Goal: Task Accomplishment & Management: Manage account settings

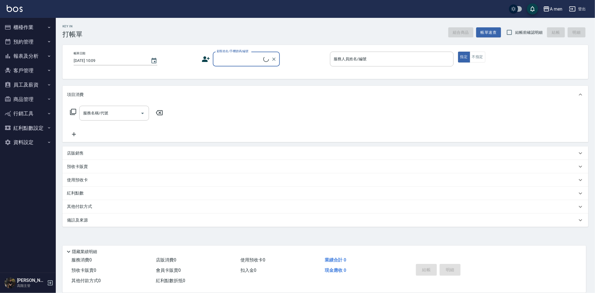
click at [28, 40] on button "預約管理" at bounding box center [27, 42] width 51 height 15
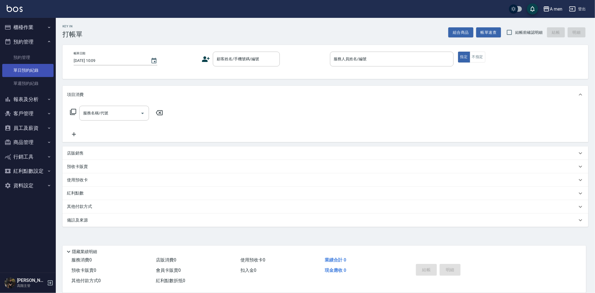
click at [28, 66] on link "單日預約紀錄" at bounding box center [27, 70] width 51 height 13
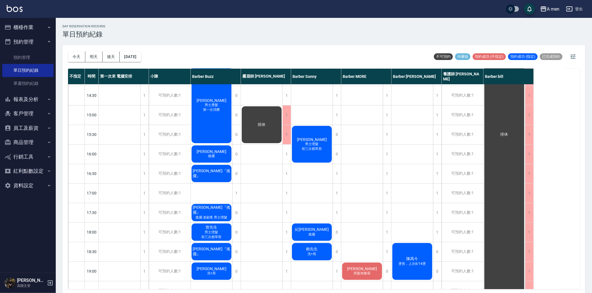
scroll to position [217, 0]
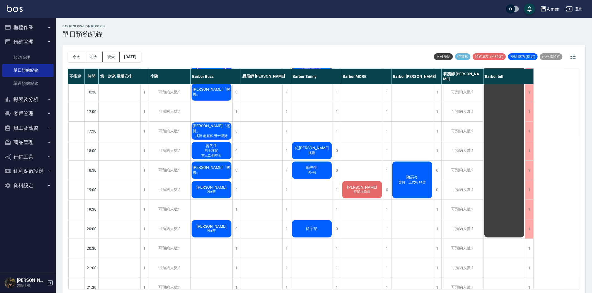
click at [151, 55] on div "[DATE] [DATE] [DATE] [DATE] 不可預約 待審核 預約成功 (不指定) 預約成功 (指定) 已完成預約" at bounding box center [324, 57] width 512 height 24
click at [141, 59] on button "[DATE]" at bounding box center [130, 57] width 21 height 10
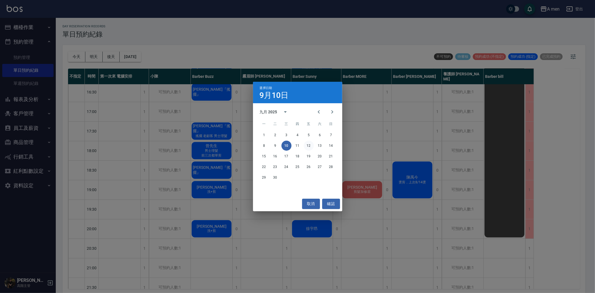
click at [310, 149] on button "12" at bounding box center [309, 146] width 10 height 10
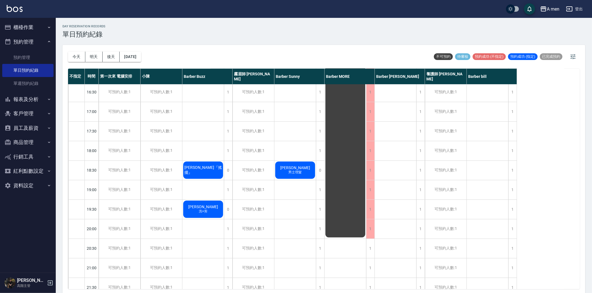
click at [221, 209] on div "[PERSON_NAME]+剪" at bounding box center [203, 209] width 42 height 19
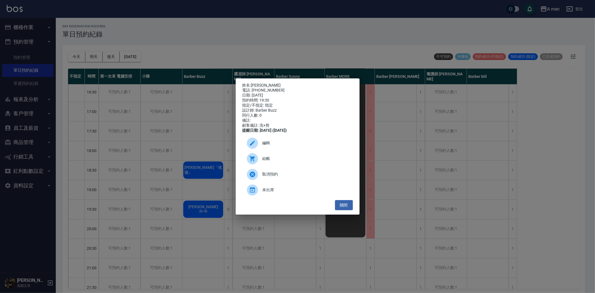
click at [283, 182] on div "取消預約" at bounding box center [297, 175] width 110 height 16
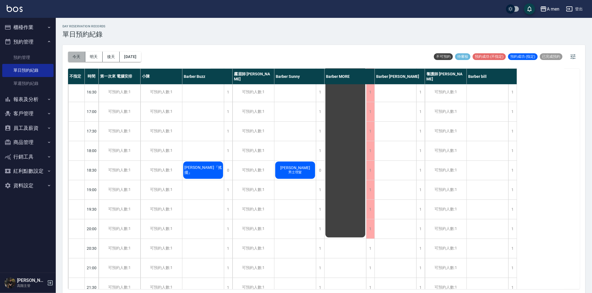
click at [84, 57] on button "今天" at bounding box center [76, 57] width 17 height 10
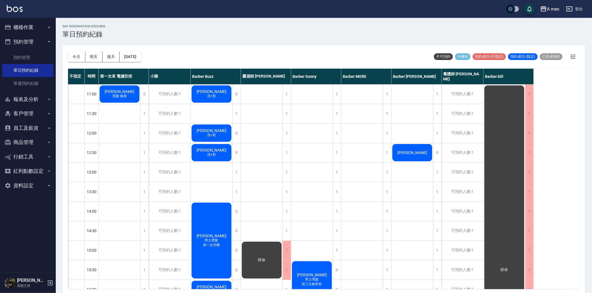
click at [114, 93] on span "[PERSON_NAME]" at bounding box center [119, 91] width 32 height 4
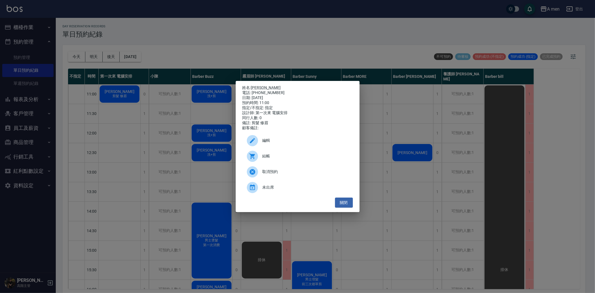
click at [248, 140] on div at bounding box center [252, 140] width 11 height 11
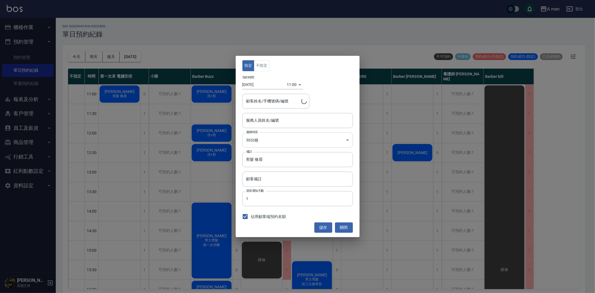
type input "第一次來 電腦安排-100"
type input "[PERSON_NAME]/0912210569"
click at [264, 66] on button "不指定" at bounding box center [262, 65] width 16 height 11
click at [275, 124] on input "第一次來 電腦安排-100" at bounding box center [293, 120] width 97 height 10
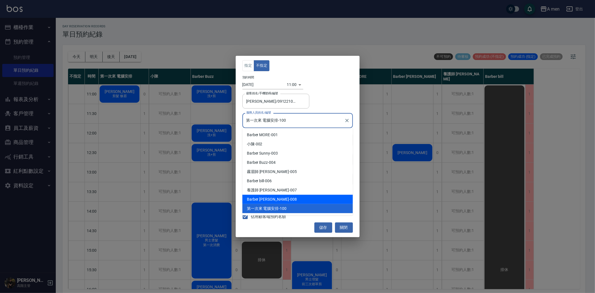
click at [274, 196] on div "Barber Garry -008" at bounding box center [297, 199] width 110 height 9
type input "Barber Garry-008"
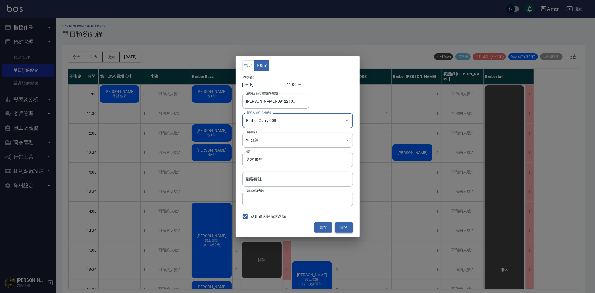
click at [345, 228] on button "關閉" at bounding box center [344, 227] width 18 height 10
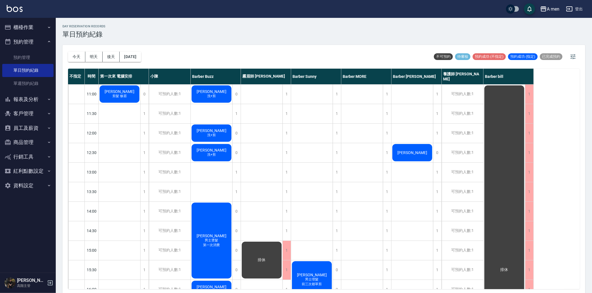
click at [123, 97] on span "剪髮 修眉" at bounding box center [119, 96] width 16 height 5
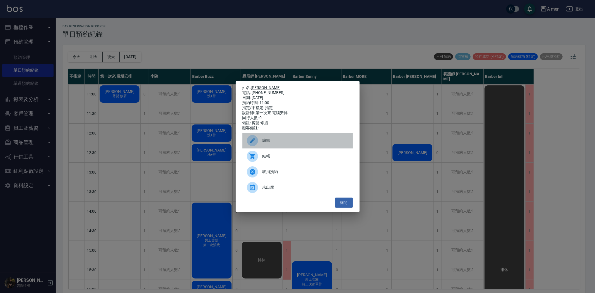
click at [259, 141] on div at bounding box center [255, 140] width 16 height 11
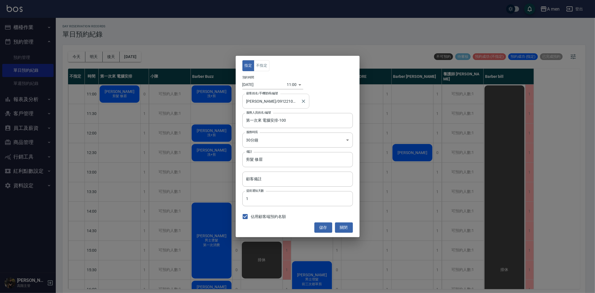
click at [264, 102] on input "[PERSON_NAME]/0912210569" at bounding box center [272, 101] width 54 height 10
click at [322, 123] on input "第一次來 電腦安排-100" at bounding box center [293, 120] width 97 height 10
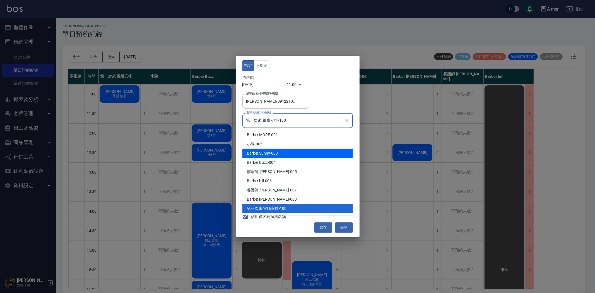
click at [286, 154] on div "Barber Sunny -003" at bounding box center [297, 153] width 110 height 9
type input "Barber Sunny -003"
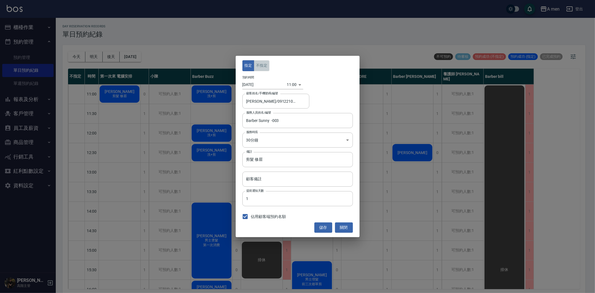
drag, startPoint x: 267, startPoint y: 69, endPoint x: 291, endPoint y: 126, distance: 62.2
click at [268, 68] on button "不指定" at bounding box center [262, 65] width 16 height 11
click at [324, 232] on button "儲存" at bounding box center [323, 227] width 18 height 10
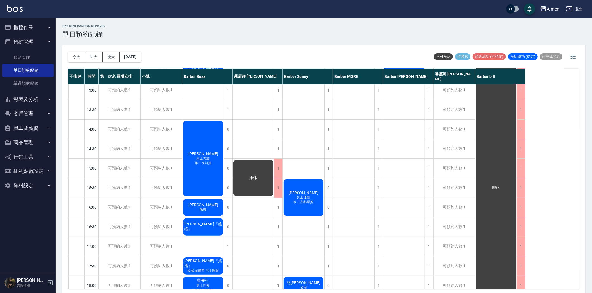
scroll to position [93, 0]
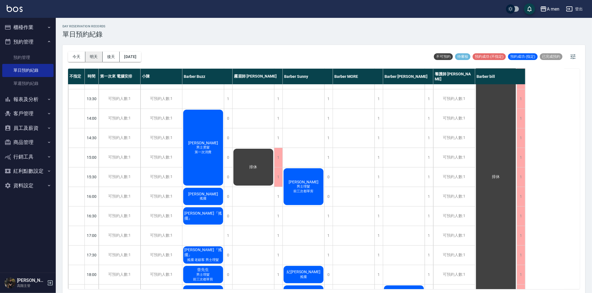
click at [95, 59] on button "明天" at bounding box center [93, 57] width 17 height 10
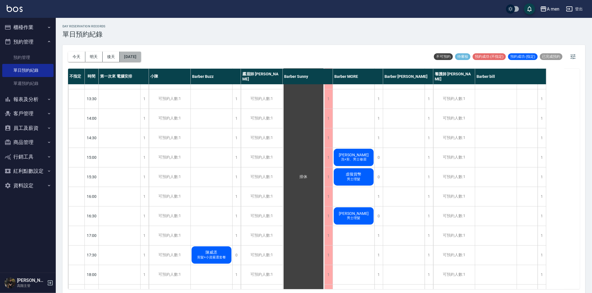
click at [131, 56] on button "[DATE]" at bounding box center [130, 57] width 21 height 10
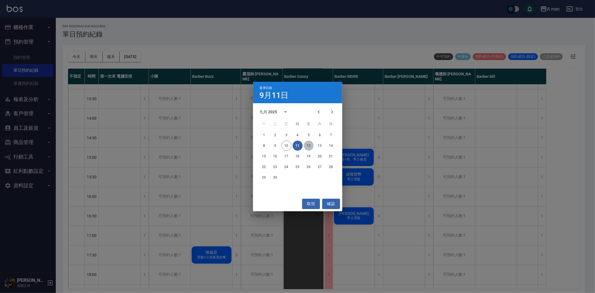
click at [310, 145] on button "12" at bounding box center [309, 146] width 10 height 10
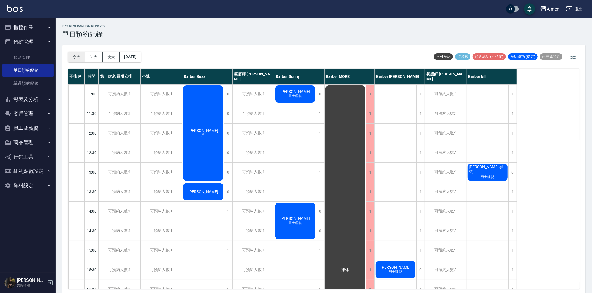
click at [80, 56] on button "今天" at bounding box center [76, 57] width 17 height 10
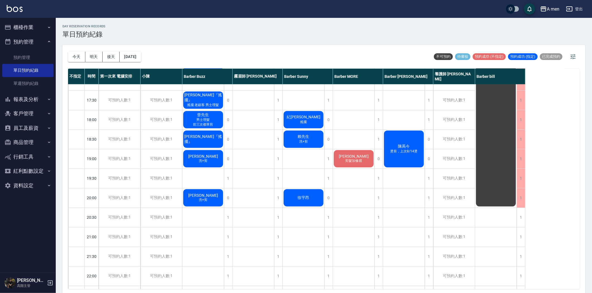
scroll to position [217, 0]
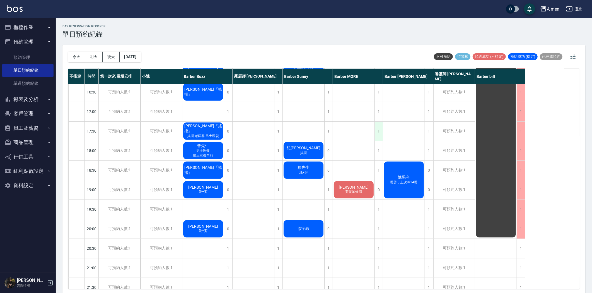
click at [379, 128] on div "1" at bounding box center [379, 131] width 8 height 19
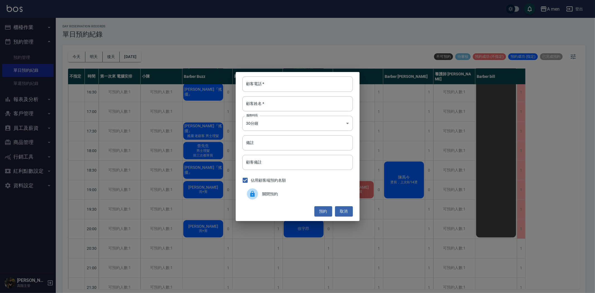
drag, startPoint x: 298, startPoint y: 191, endPoint x: 307, endPoint y: 189, distance: 9.2
click at [298, 191] on span "關閉預約" at bounding box center [305, 194] width 86 height 6
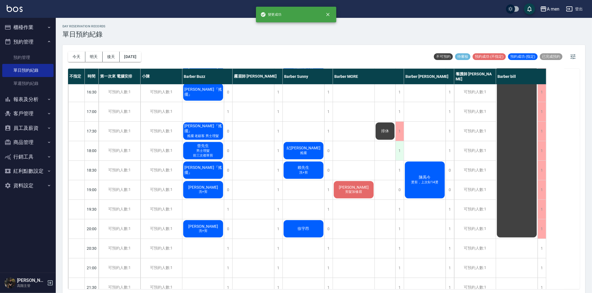
click at [398, 147] on div "1" at bounding box center [400, 150] width 8 height 19
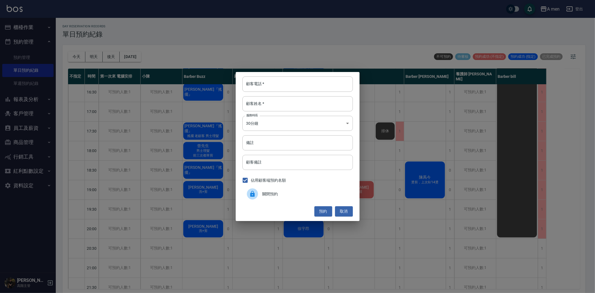
click at [271, 192] on span "關閉預約" at bounding box center [305, 194] width 86 height 6
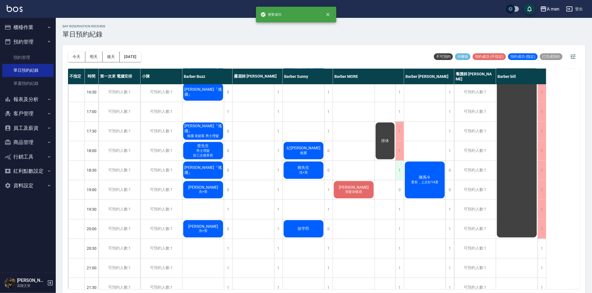
click at [402, 168] on div "1" at bounding box center [400, 170] width 8 height 19
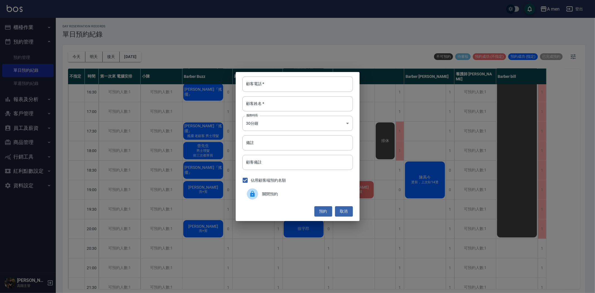
click at [279, 192] on span "關閉預約" at bounding box center [305, 194] width 86 height 6
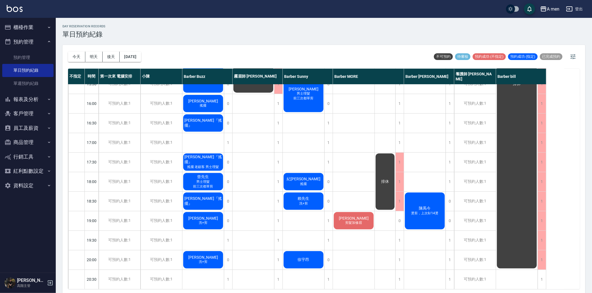
scroll to position [0, 0]
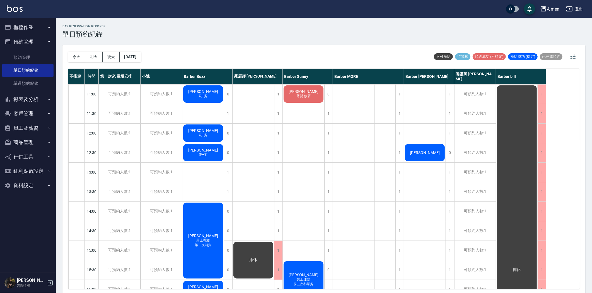
click at [30, 42] on button "預約管理" at bounding box center [27, 42] width 51 height 15
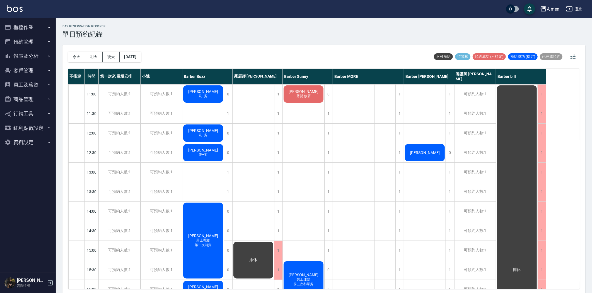
click at [31, 82] on button "員工及薪資" at bounding box center [27, 85] width 51 height 15
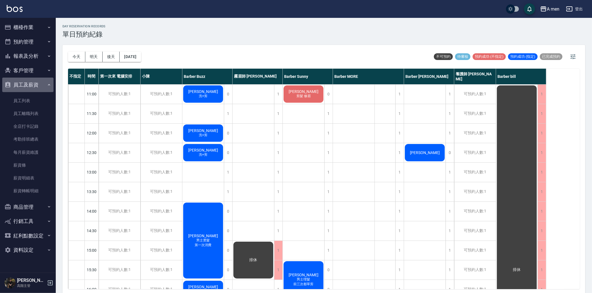
click at [31, 82] on button "員工及薪資" at bounding box center [27, 85] width 51 height 15
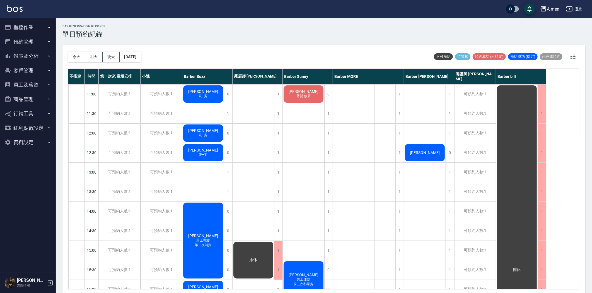
click at [31, 89] on button "員工及薪資" at bounding box center [27, 85] width 51 height 15
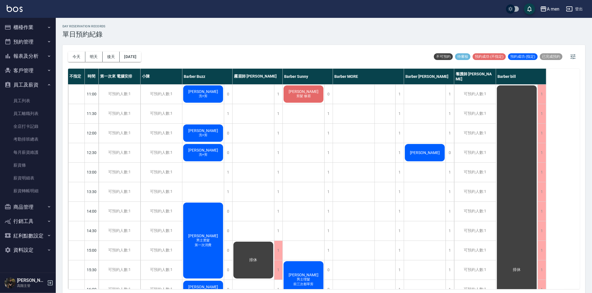
click at [20, 81] on button "員工及薪資" at bounding box center [27, 85] width 51 height 15
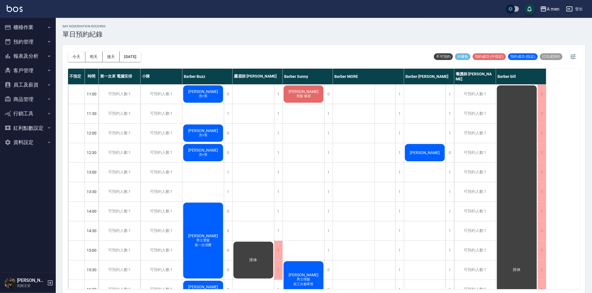
click at [21, 80] on button "員工及薪資" at bounding box center [27, 85] width 51 height 15
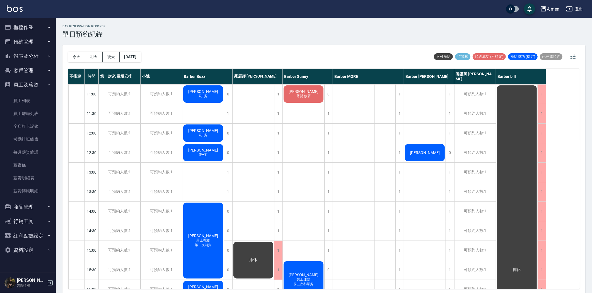
click at [27, 84] on button "員工及薪資" at bounding box center [27, 85] width 51 height 15
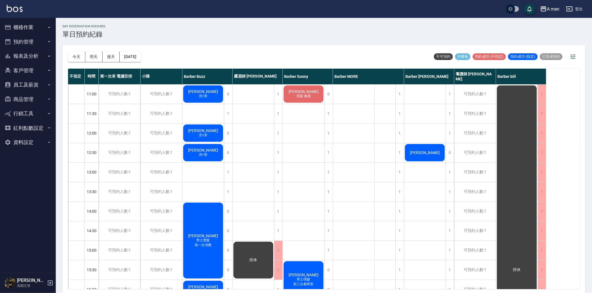
click at [27, 83] on button "員工及薪資" at bounding box center [27, 85] width 51 height 15
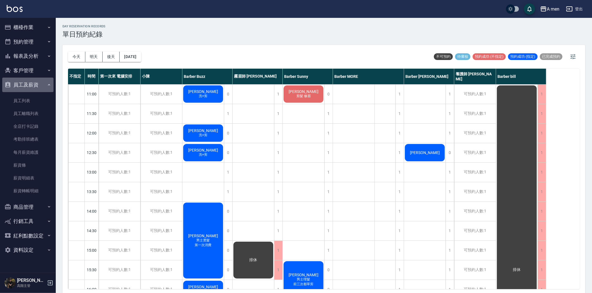
drag, startPoint x: 33, startPoint y: 80, endPoint x: 33, endPoint y: 76, distance: 3.2
click at [33, 80] on button "員工及薪資" at bounding box center [27, 85] width 51 height 15
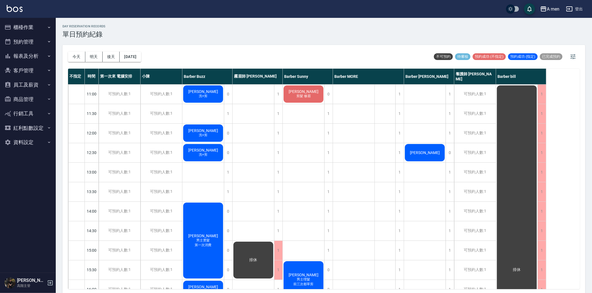
click at [33, 56] on button "報表及分析" at bounding box center [27, 56] width 51 height 15
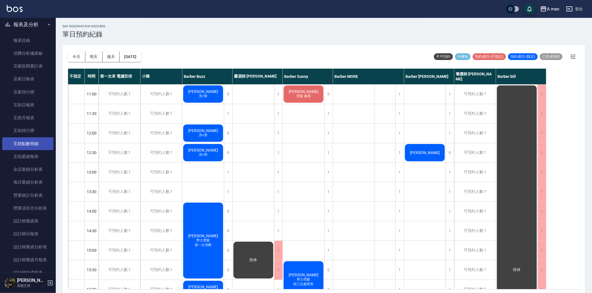
scroll to position [62, 0]
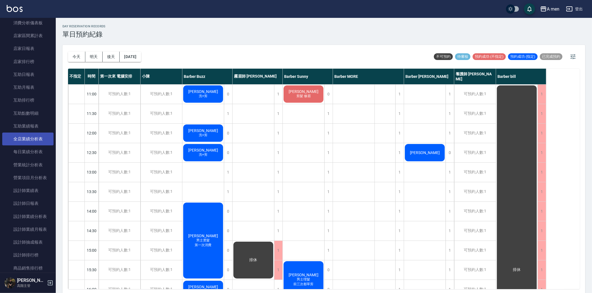
click at [29, 133] on link "全店業績分析表" at bounding box center [27, 139] width 51 height 13
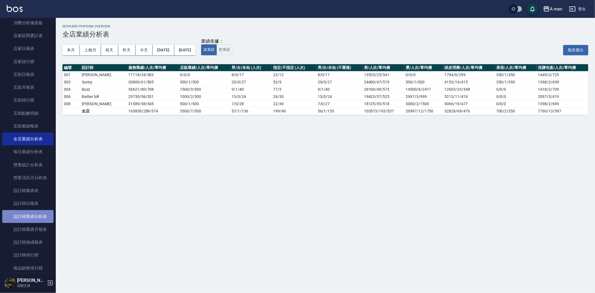
click at [33, 220] on link "設計師業績分析表" at bounding box center [27, 216] width 51 height 13
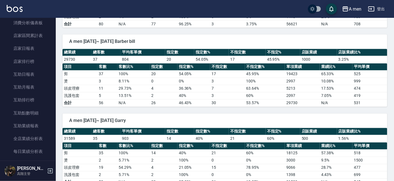
scroll to position [305, 0]
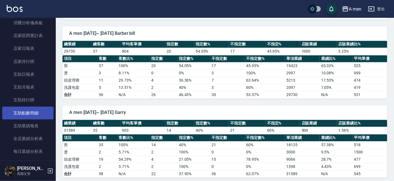
click at [40, 115] on link "互助點數明細" at bounding box center [27, 113] width 51 height 13
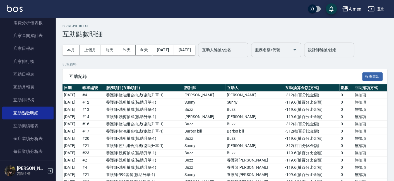
click at [230, 48] on input "互助人編號/姓名" at bounding box center [223, 50] width 45 height 10
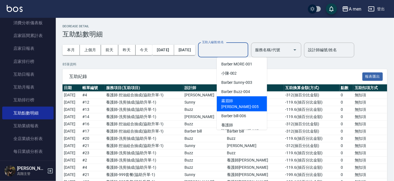
click at [241, 104] on span "霧眉師 小[PERSON_NAME] -005" at bounding box center [241, 104] width 41 height 12
type input "霧眉師 [PERSON_NAME]-005"
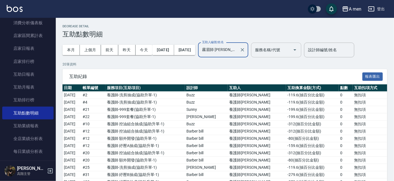
click at [284, 47] on div "服務名稱/代號 服務名稱/代號" at bounding box center [276, 50] width 50 height 15
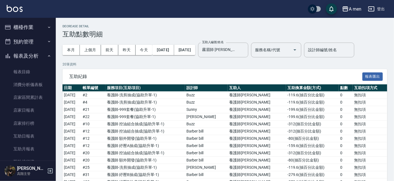
click at [34, 28] on button "櫃檯作業" at bounding box center [27, 27] width 51 height 15
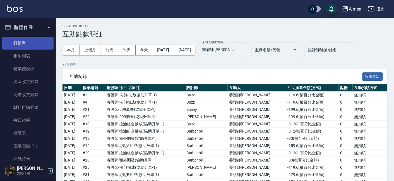
click at [28, 46] on link "打帳單" at bounding box center [27, 43] width 51 height 13
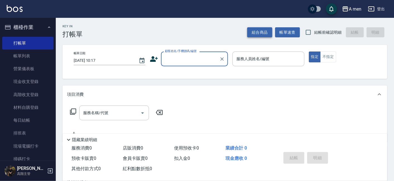
click at [259, 33] on button "組合商品" at bounding box center [259, 32] width 25 height 10
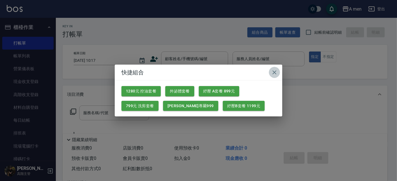
click at [273, 74] on icon "button" at bounding box center [274, 72] width 7 height 7
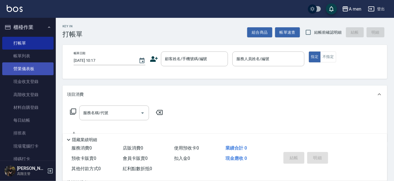
scroll to position [186, 0]
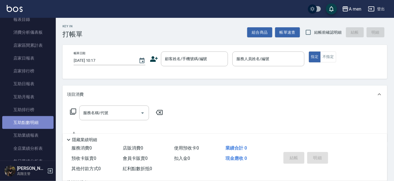
click at [31, 126] on link "互助點數明細" at bounding box center [27, 122] width 51 height 13
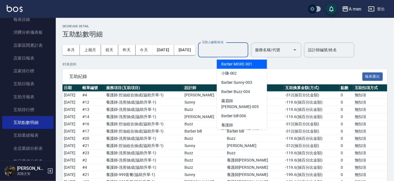
click at [233, 47] on input "互助人編號/姓名" at bounding box center [223, 50] width 45 height 10
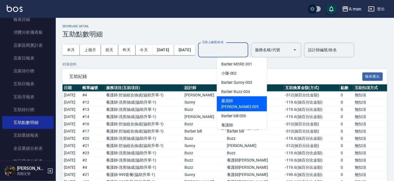
click at [242, 100] on span "霧眉師 小[PERSON_NAME] -005" at bounding box center [241, 104] width 41 height 12
type input "霧眉師 [PERSON_NAME]-005"
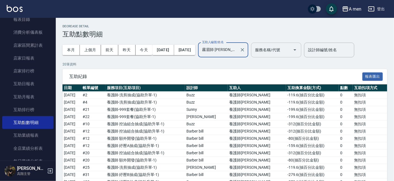
click at [290, 51] on input "服務名稱/代號" at bounding box center [272, 50] width 37 height 10
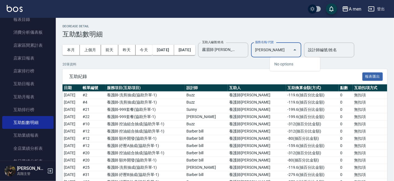
type input "喜"
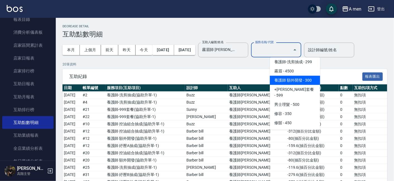
scroll to position [124, 0]
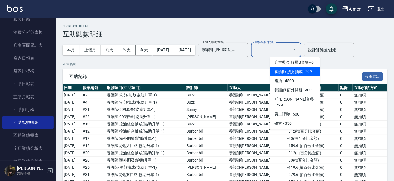
click at [300, 76] on span "養護師-洗剪抽成 - 299" at bounding box center [295, 71] width 50 height 9
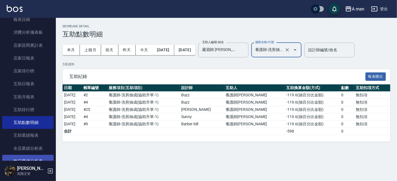
type input "5"
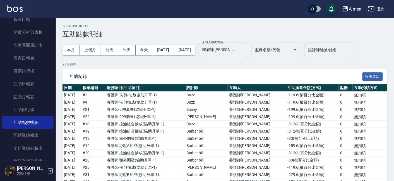
click at [289, 51] on div "服務名稱/代號 服務名稱/代號" at bounding box center [276, 50] width 50 height 15
click at [290, 50] on input "服務名稱/代號" at bounding box center [272, 50] width 37 height 10
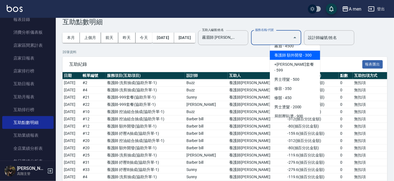
scroll to position [115, 0]
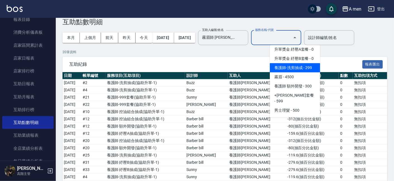
click at [295, 73] on span "養護師-洗剪抽成 - 299" at bounding box center [295, 67] width 50 height 9
type input "養護師-洗剪抽成"
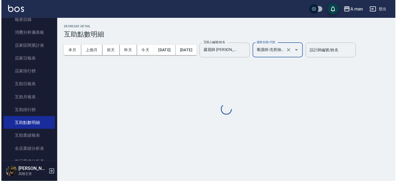
scroll to position [0, 0]
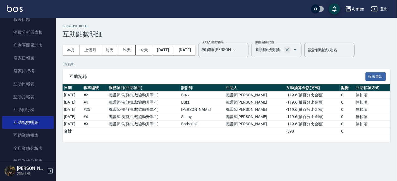
click at [290, 52] on icon "Clear" at bounding box center [287, 50] width 6 height 6
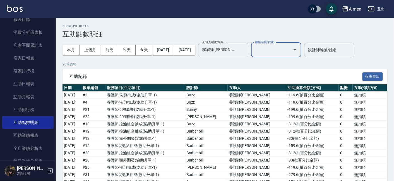
click at [290, 52] on input "服務名稱/代號" at bounding box center [272, 50] width 37 height 10
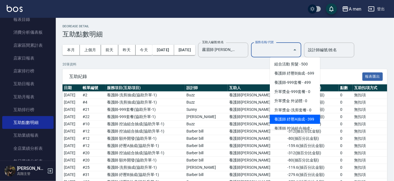
click at [292, 124] on span "養護師 紓壓A抽成 - 399" at bounding box center [295, 119] width 50 height 9
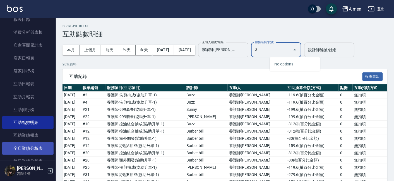
type input "3"
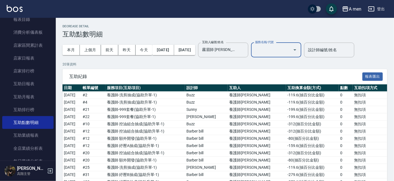
click at [286, 50] on div "服務名稱/代號 服務名稱/代號" at bounding box center [276, 50] width 50 height 15
click at [287, 50] on input "服務名稱/代號" at bounding box center [272, 50] width 37 height 10
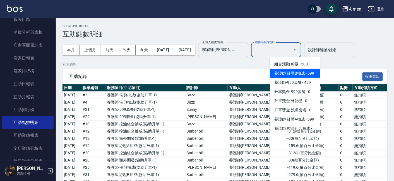
click at [280, 74] on span "養護師 紓壓B抽成 - 699" at bounding box center [295, 73] width 50 height 9
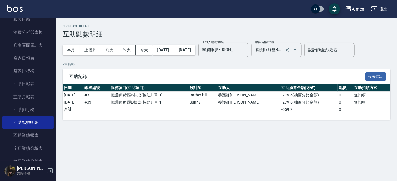
click at [280, 54] on input "養護師 紓壓B抽成" at bounding box center [269, 50] width 30 height 10
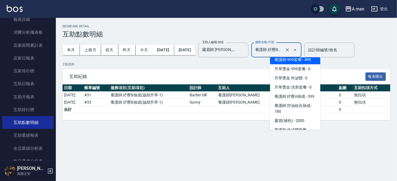
scroll to position [31, 0]
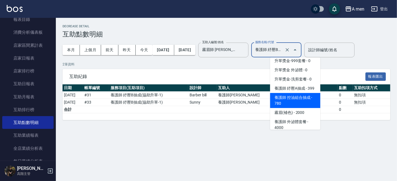
click at [296, 108] on span "養護師 控油組合抽成 - 780" at bounding box center [295, 100] width 50 height 15
type input "養護師 控油組合抽成"
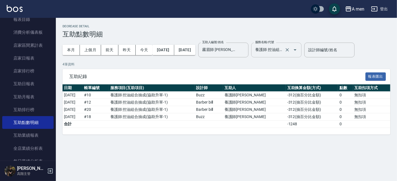
click at [283, 54] on input "養護師 控油組合抽成" at bounding box center [269, 50] width 30 height 10
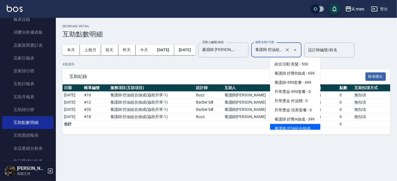
scroll to position [21, 0]
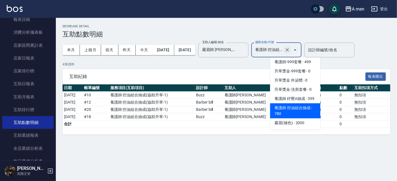
click at [290, 52] on icon "Clear" at bounding box center [287, 50] width 6 height 6
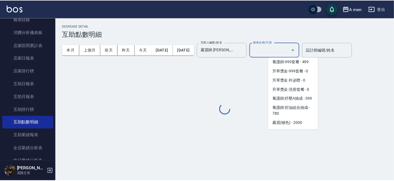
scroll to position [2, 0]
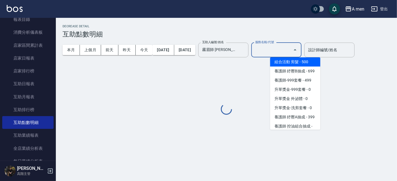
click at [289, 50] on input "服務名稱/代號" at bounding box center [272, 50] width 37 height 10
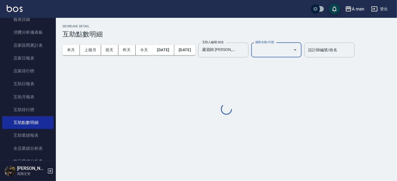
click at [288, 50] on input "服務名稱/代號" at bounding box center [272, 50] width 37 height 10
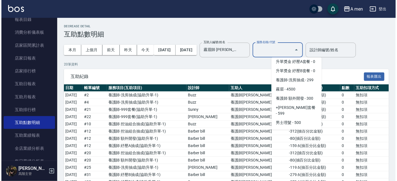
scroll to position [124, 0]
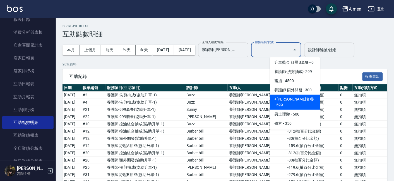
click at [293, 95] on span "養護師 額外開發 - 300" at bounding box center [295, 90] width 50 height 9
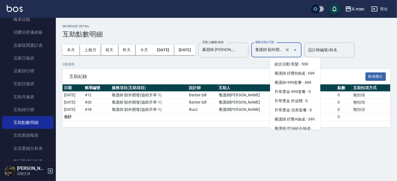
click at [283, 50] on input "養護師 額外開發" at bounding box center [269, 50] width 30 height 10
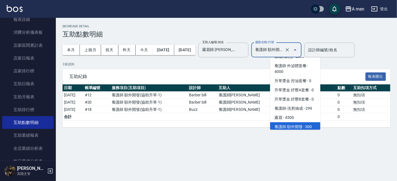
scroll to position [81, 0]
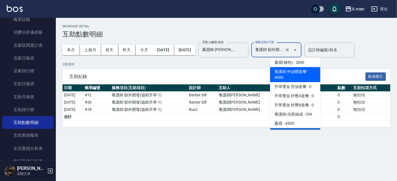
click at [304, 82] on span "養護師 外泌體套餐 - 4000" at bounding box center [295, 74] width 50 height 15
type input "養護師 外泌體套餐"
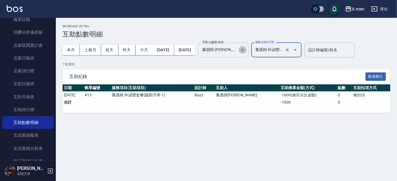
click at [245, 49] on icon "Clear" at bounding box center [243, 50] width 6 height 6
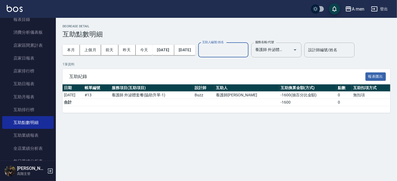
click at [244, 50] on input "互助人編號/姓名" at bounding box center [223, 50] width 45 height 10
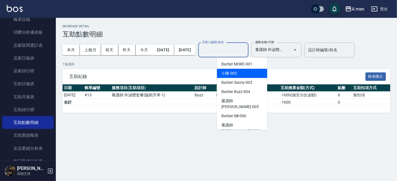
click at [237, 74] on div "小陳 -002" at bounding box center [242, 73] width 50 height 9
type input "小陳-002"
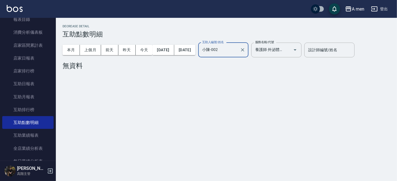
click at [290, 52] on icon "Clear" at bounding box center [287, 50] width 6 height 6
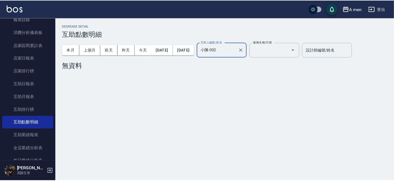
scroll to position [0, 0]
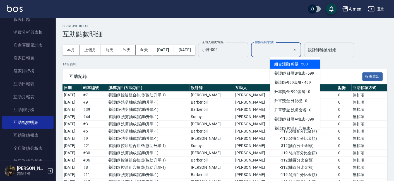
click at [290, 52] on input "服務名稱/代號" at bounding box center [272, 50] width 37 height 10
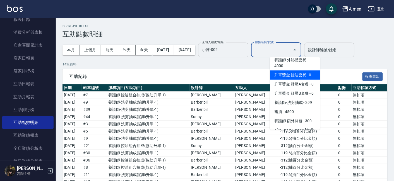
scroll to position [124, 0]
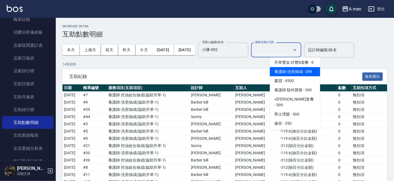
click at [296, 76] on span "養護師-洗剪抽成 - 299" at bounding box center [295, 71] width 50 height 9
type input "養護師-洗剪抽成"
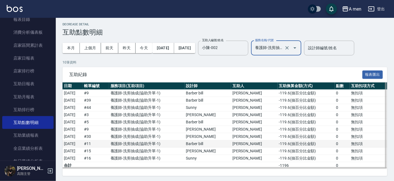
scroll to position [2, 0]
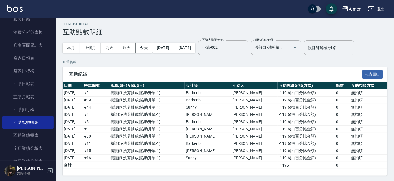
click at [289, 47] on icon "Clear" at bounding box center [286, 47] width 3 height 3
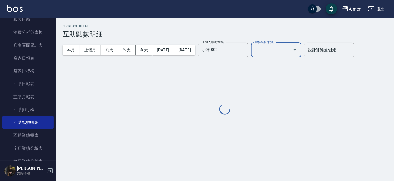
scroll to position [0, 0]
click at [274, 43] on label "服務名稱/代號" at bounding box center [264, 42] width 19 height 4
click at [288, 45] on input "服務名稱/代號" at bounding box center [272, 50] width 37 height 10
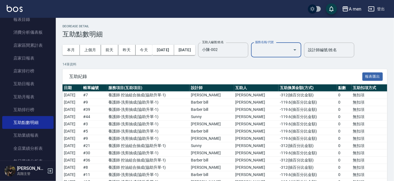
click at [285, 49] on input "服務名稱/代號" at bounding box center [272, 50] width 37 height 10
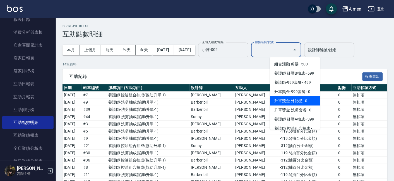
scroll to position [31, 0]
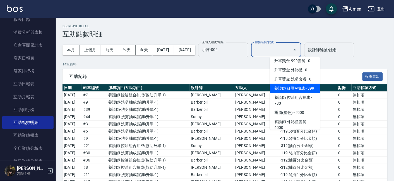
click at [293, 93] on span "養護師 紓壓A抽成 - 399" at bounding box center [295, 88] width 50 height 9
type input "養護師 紓壓A抽成"
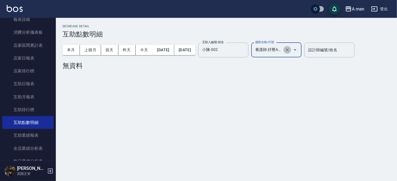
click at [290, 48] on icon "Clear" at bounding box center [287, 50] width 6 height 6
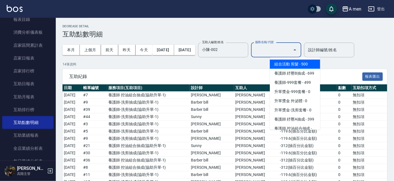
click at [290, 50] on input "服務名稱/代號" at bounding box center [272, 50] width 37 height 10
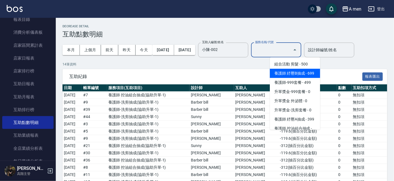
click at [300, 71] on span "養護師 紓壓B抽成 - 699" at bounding box center [295, 73] width 50 height 9
type input "養護師 紓壓B抽成"
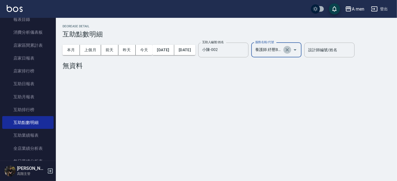
click at [290, 50] on icon "Clear" at bounding box center [287, 50] width 6 height 6
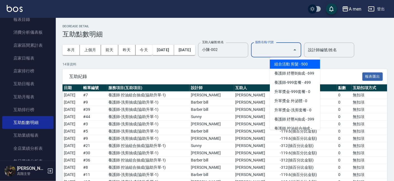
click at [290, 49] on input "服務名稱/代號" at bounding box center [272, 50] width 37 height 10
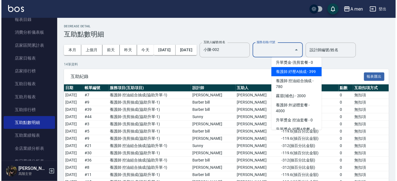
scroll to position [62, 0]
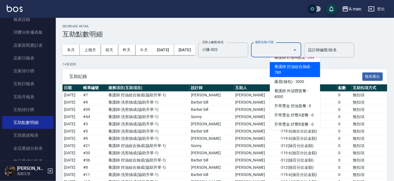
click at [305, 77] on span "養護師 控油組合抽成 - 780" at bounding box center [295, 69] width 50 height 15
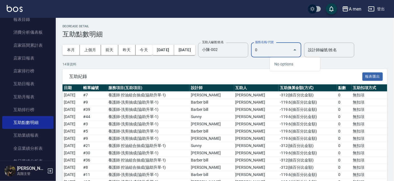
type input "0"
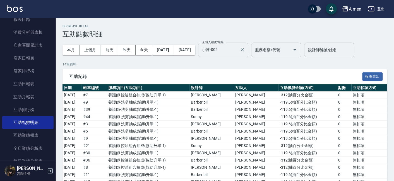
click at [246, 54] on div at bounding box center [242, 50] width 7 height 15
click at [245, 52] on icon "Clear" at bounding box center [243, 50] width 6 height 6
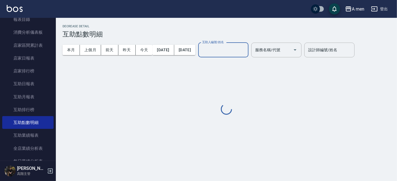
click at [246, 51] on input "互助人編號/姓名" at bounding box center [223, 50] width 45 height 10
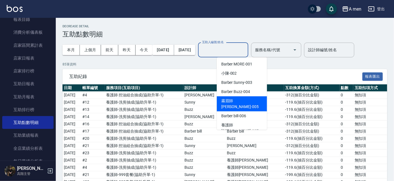
click at [245, 102] on span "霧眉師 小[PERSON_NAME] -005" at bounding box center [241, 104] width 41 height 12
type input "霧眉師 [PERSON_NAME]-005"
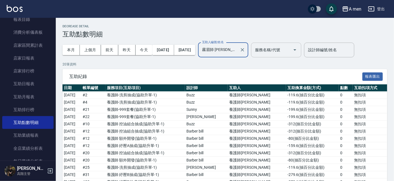
click at [290, 52] on input "服務名稱/代號" at bounding box center [272, 50] width 37 height 10
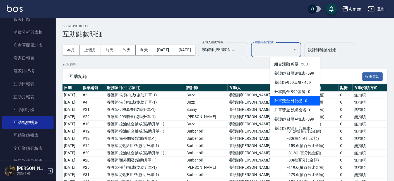
click at [298, 106] on span "升單獎金 外泌體 - 0" at bounding box center [295, 101] width 50 height 9
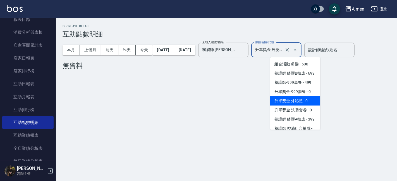
click at [283, 50] on input "升單獎金 外泌體" at bounding box center [269, 50] width 30 height 10
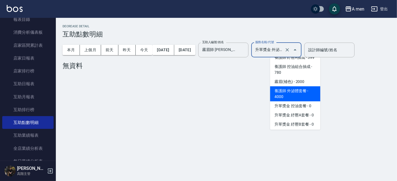
click at [302, 102] on span "養護師 外泌體套餐 - 4000" at bounding box center [295, 93] width 50 height 15
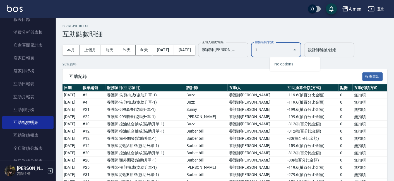
type input "1"
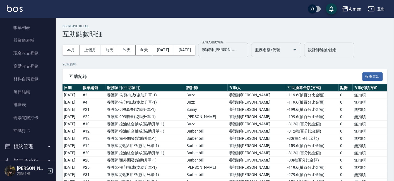
scroll to position [93, 0]
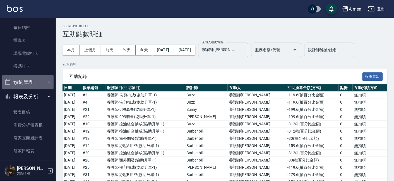
click at [37, 87] on button "預約管理" at bounding box center [27, 82] width 51 height 15
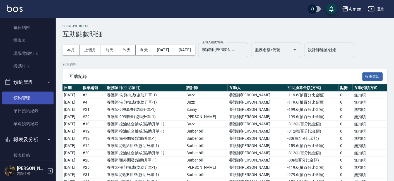
click at [28, 109] on link "單日預約紀錄" at bounding box center [27, 111] width 51 height 13
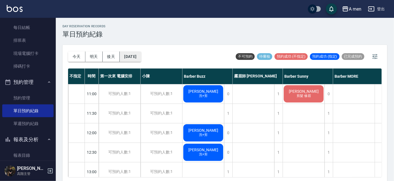
click at [126, 55] on button "[DATE]" at bounding box center [130, 57] width 21 height 10
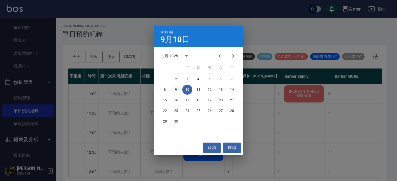
click at [174, 91] on button "9" at bounding box center [176, 90] width 10 height 10
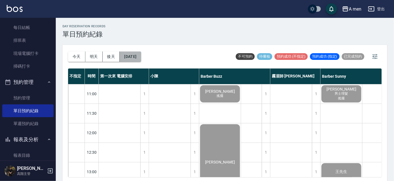
click at [124, 56] on button "[DATE]" at bounding box center [130, 57] width 21 height 10
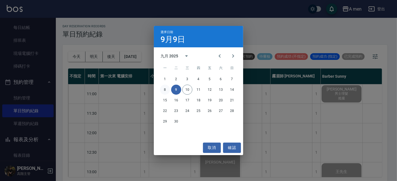
click at [166, 87] on button "8" at bounding box center [165, 90] width 10 height 10
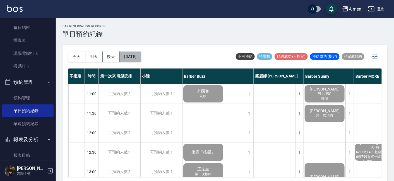
click at [140, 58] on button "[DATE]" at bounding box center [130, 57] width 21 height 10
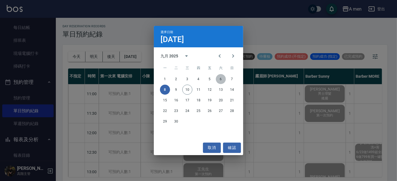
click at [222, 79] on button "6" at bounding box center [221, 79] width 10 height 10
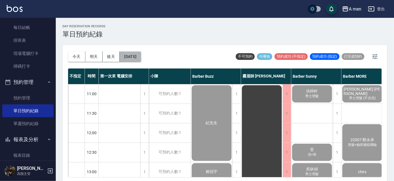
click at [128, 56] on button "[DATE]" at bounding box center [130, 57] width 21 height 10
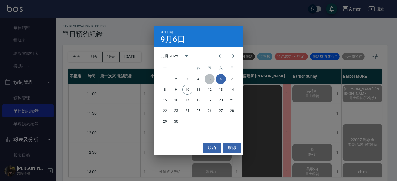
click at [211, 76] on button "5" at bounding box center [209, 79] width 10 height 10
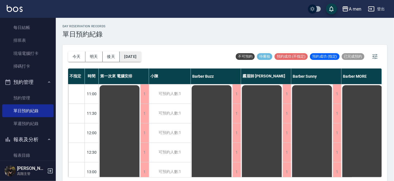
click at [134, 56] on button "[DATE]" at bounding box center [130, 57] width 21 height 10
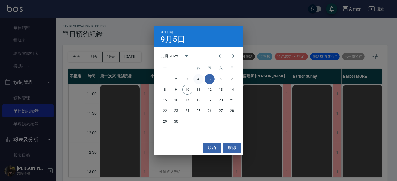
click at [196, 77] on button "4" at bounding box center [198, 79] width 10 height 10
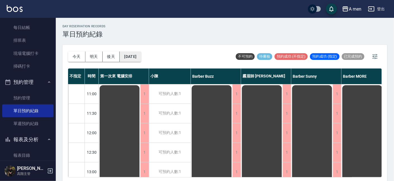
click at [139, 56] on button "[DATE]" at bounding box center [130, 57] width 21 height 10
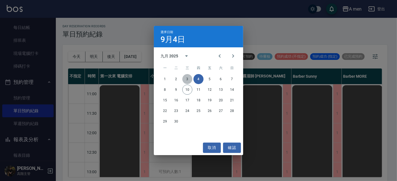
click at [191, 78] on button "3" at bounding box center [187, 79] width 10 height 10
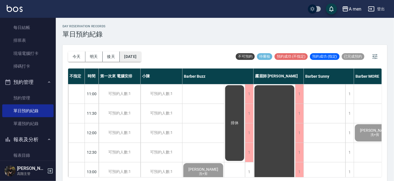
click at [126, 53] on button "[DATE]" at bounding box center [130, 57] width 21 height 10
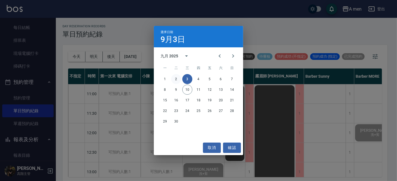
click at [177, 78] on button "2" at bounding box center [176, 79] width 10 height 10
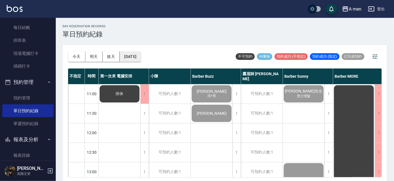
click at [130, 58] on button "[DATE]" at bounding box center [130, 57] width 21 height 10
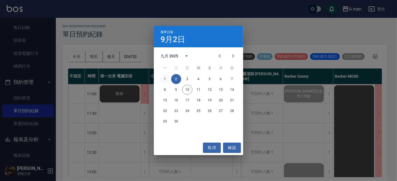
click at [163, 79] on button "1" at bounding box center [165, 79] width 10 height 10
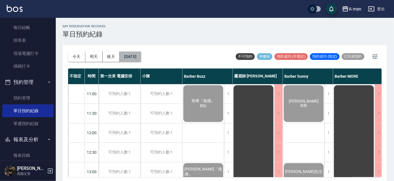
click at [128, 56] on button "[DATE]" at bounding box center [130, 57] width 21 height 10
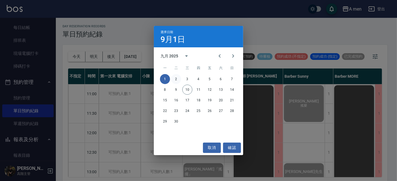
click at [175, 79] on button "2" at bounding box center [176, 79] width 10 height 10
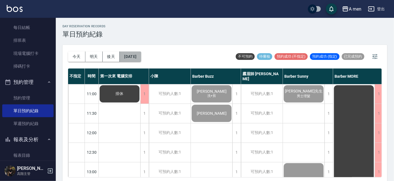
click at [140, 58] on button "[DATE]" at bounding box center [130, 57] width 21 height 10
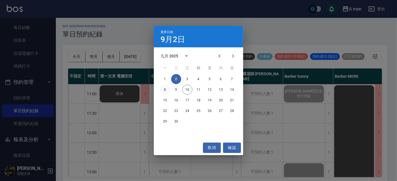
click at [167, 90] on button "8" at bounding box center [165, 90] width 10 height 10
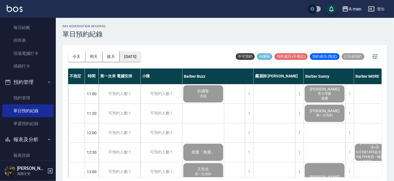
click at [136, 56] on button "[DATE]" at bounding box center [130, 57] width 21 height 10
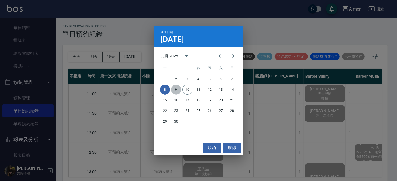
click at [176, 88] on button "9" at bounding box center [176, 90] width 10 height 10
